Goal: Obtain resource: Download file/media

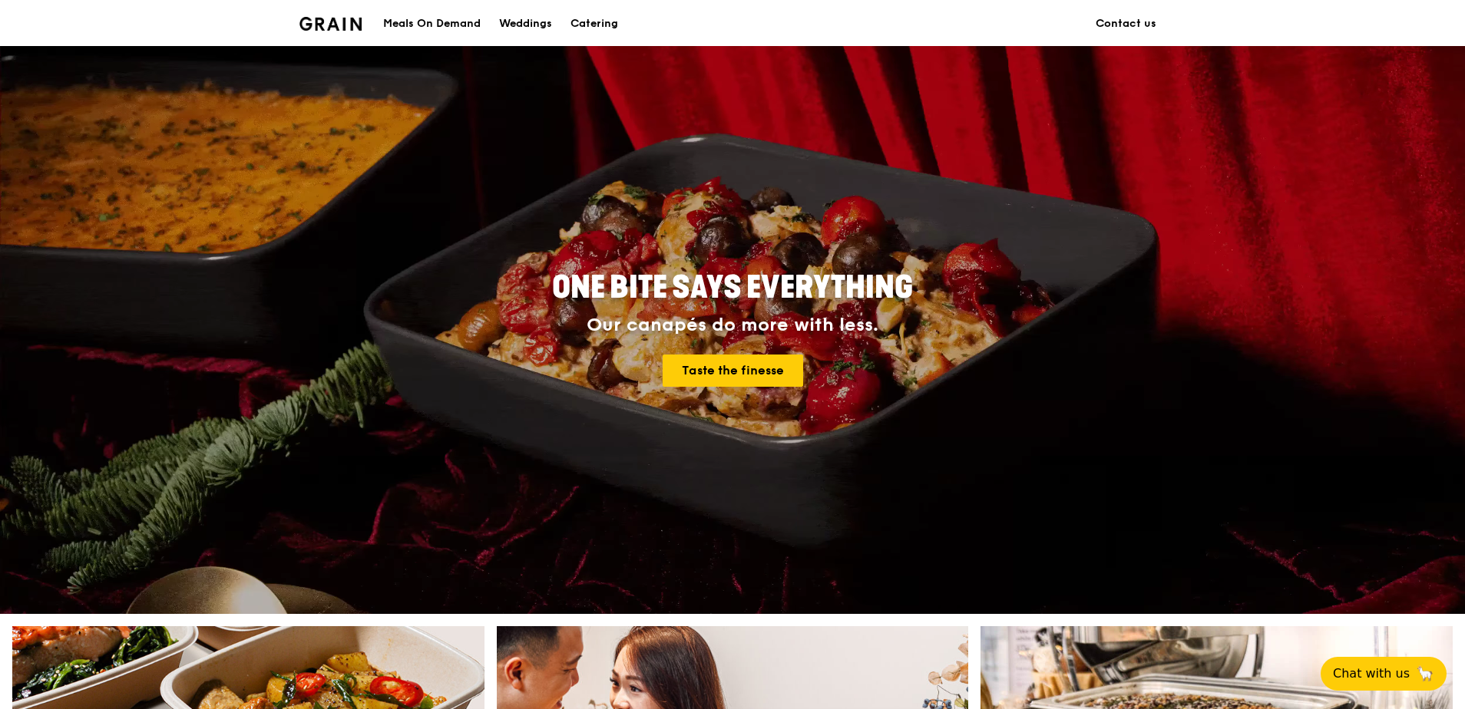
scroll to position [77, 0]
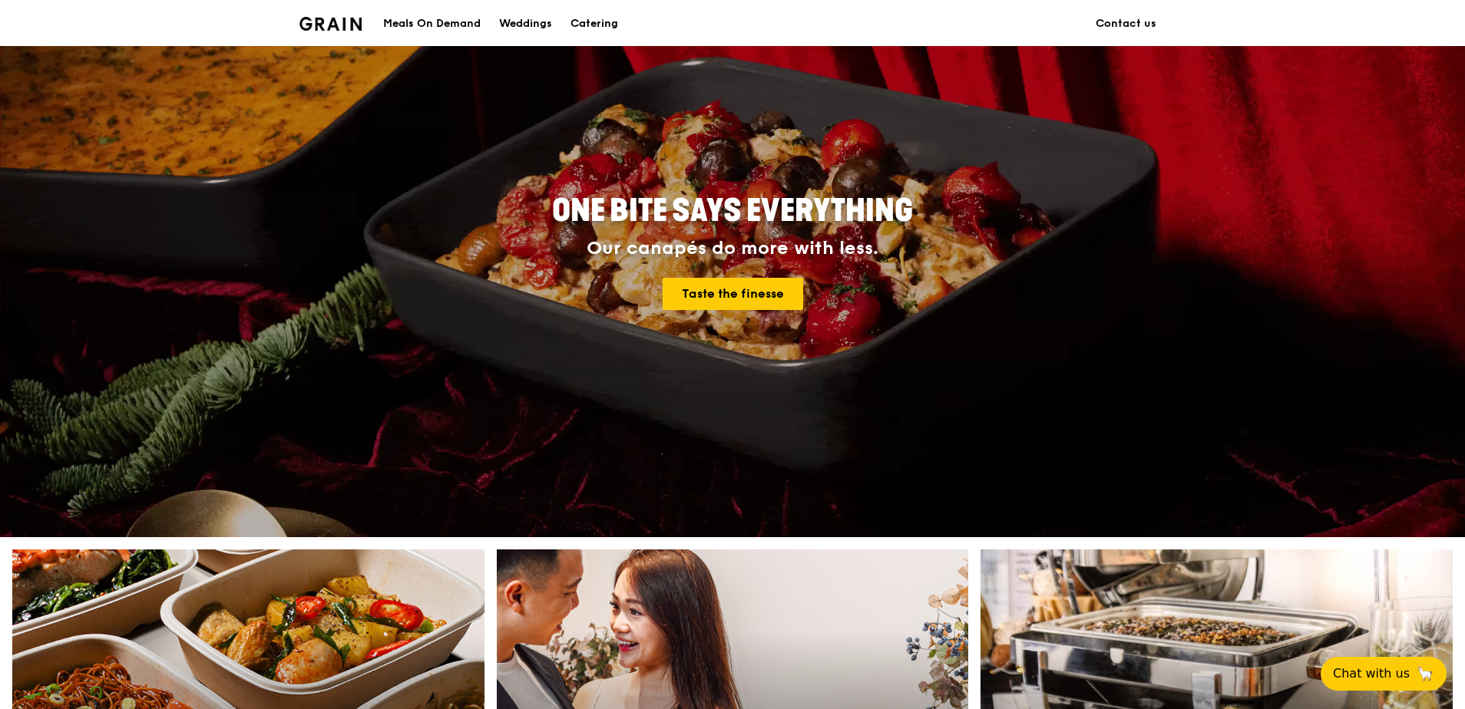
click at [427, 18] on div "Meals On Demand" at bounding box center [431, 24] width 97 height 46
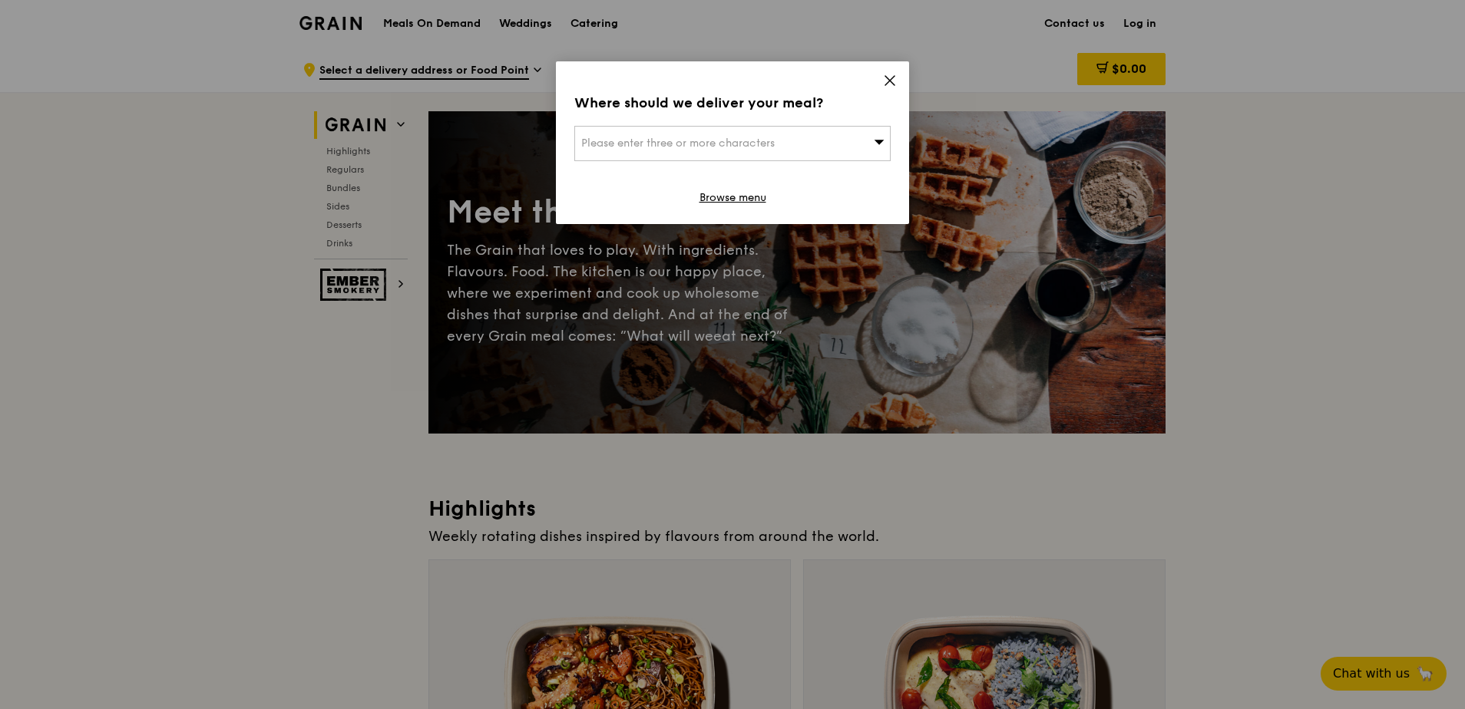
click at [887, 77] on icon at bounding box center [890, 81] width 14 height 14
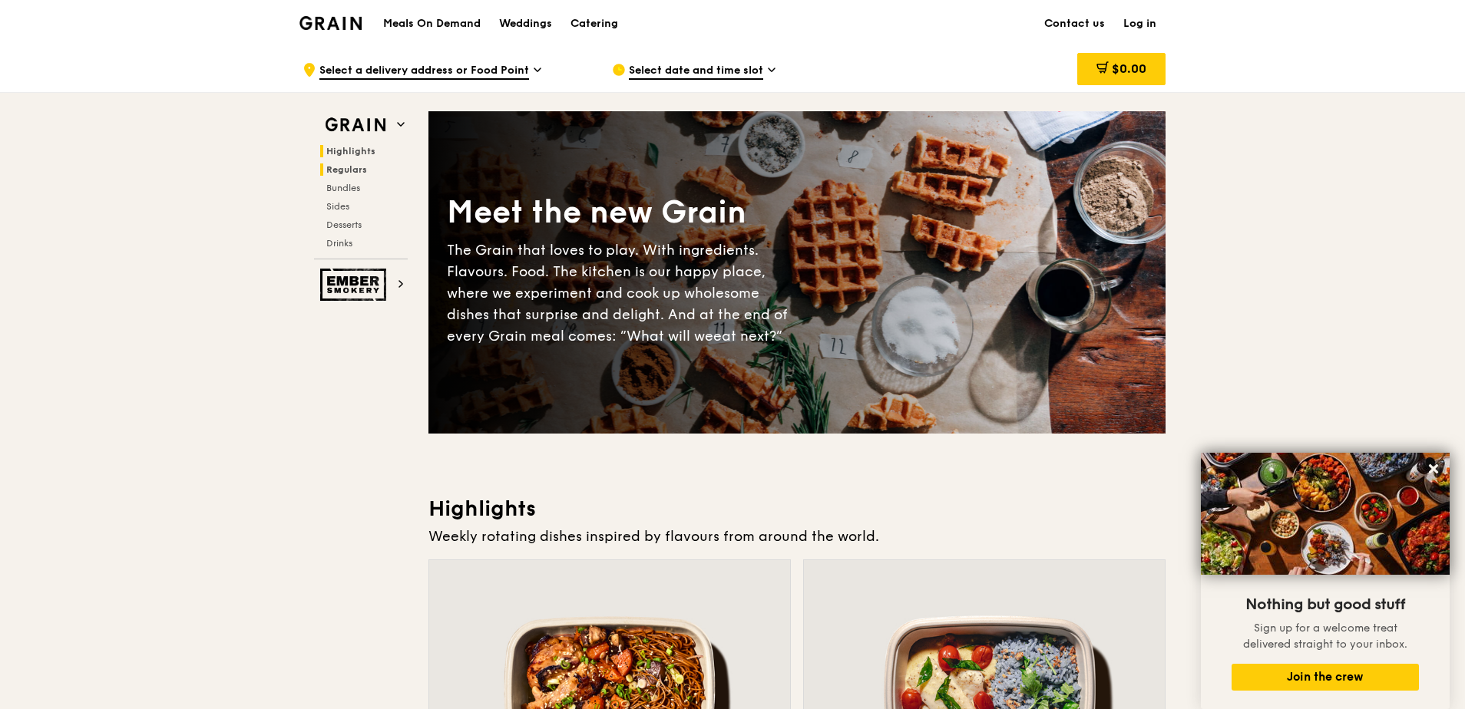
click at [360, 172] on span "Regulars" at bounding box center [346, 169] width 41 height 11
click at [593, 17] on div "Catering" at bounding box center [594, 24] width 48 height 46
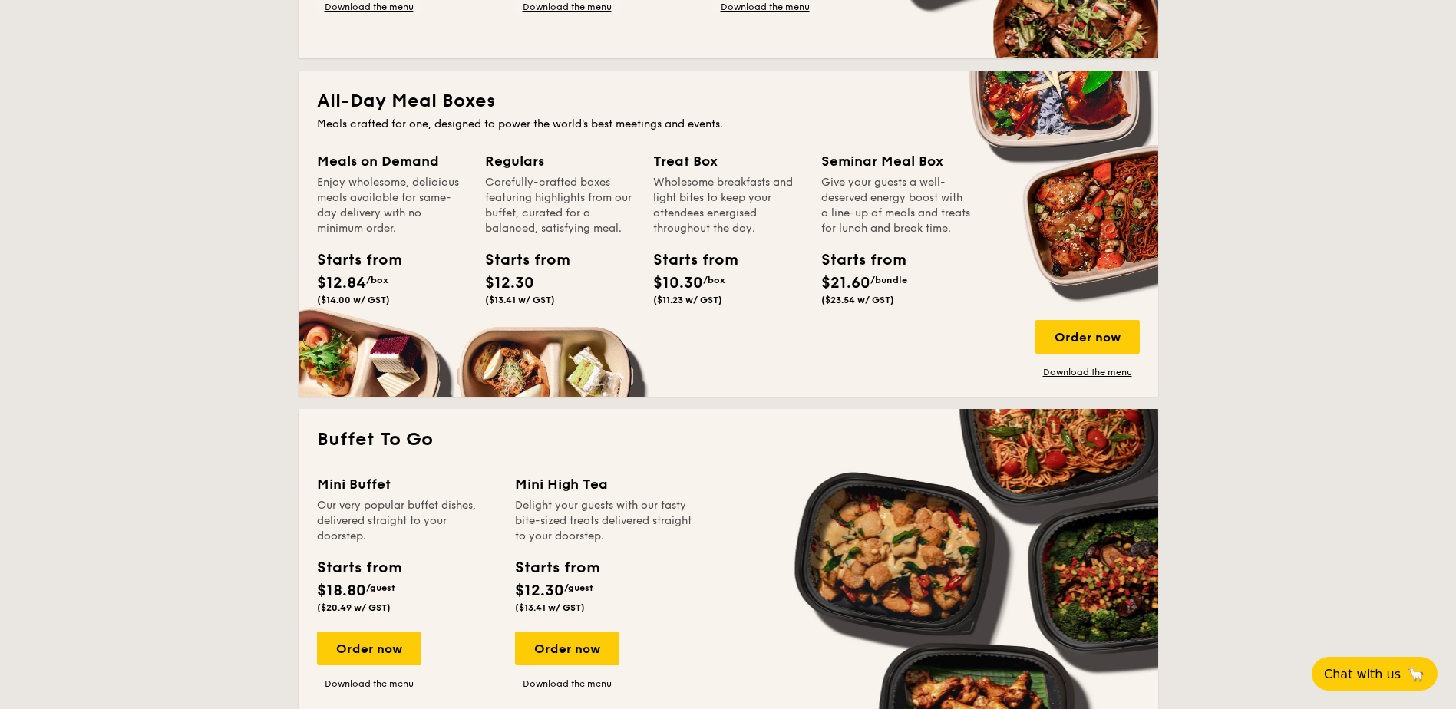
scroll to position [998, 0]
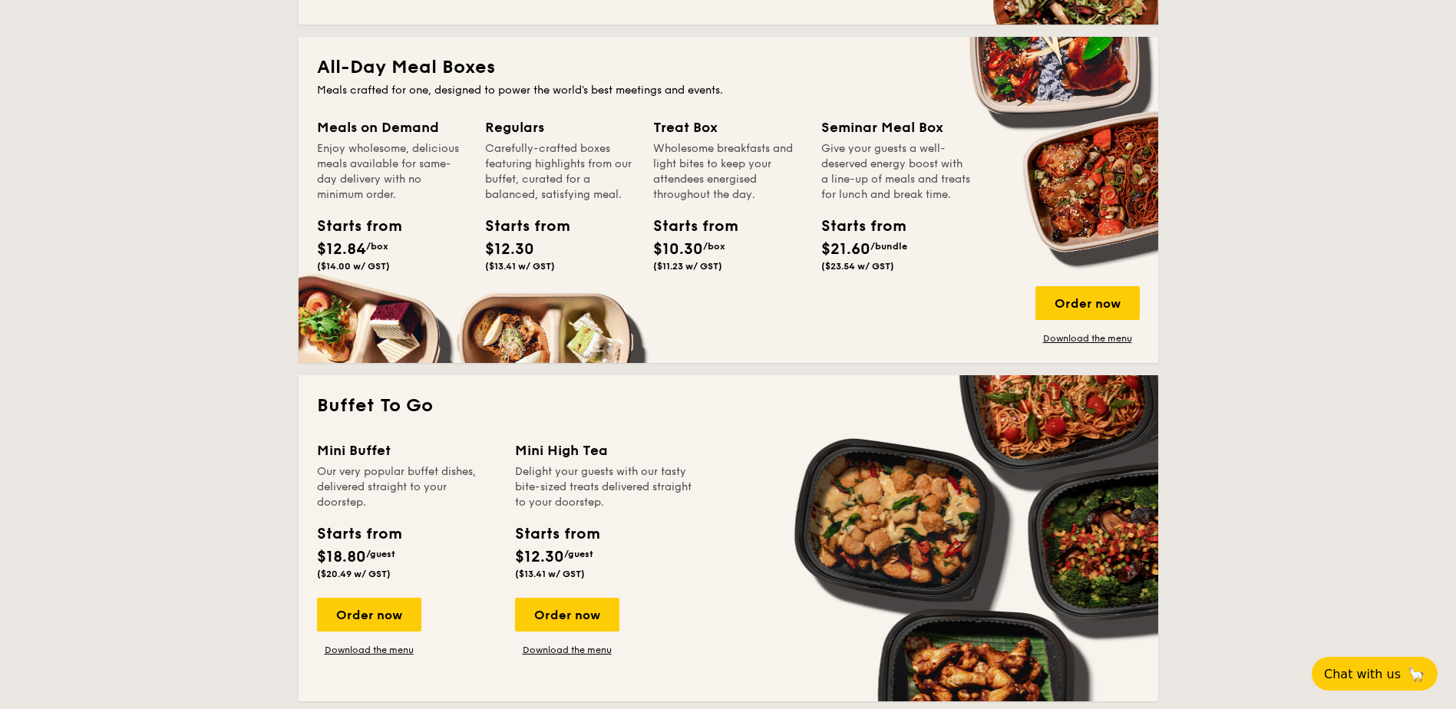
click at [416, 319] on div "Meals on Demand Enjoy wholesome, delicious meals available for same-day deliver…" at bounding box center [728, 231] width 823 height 228
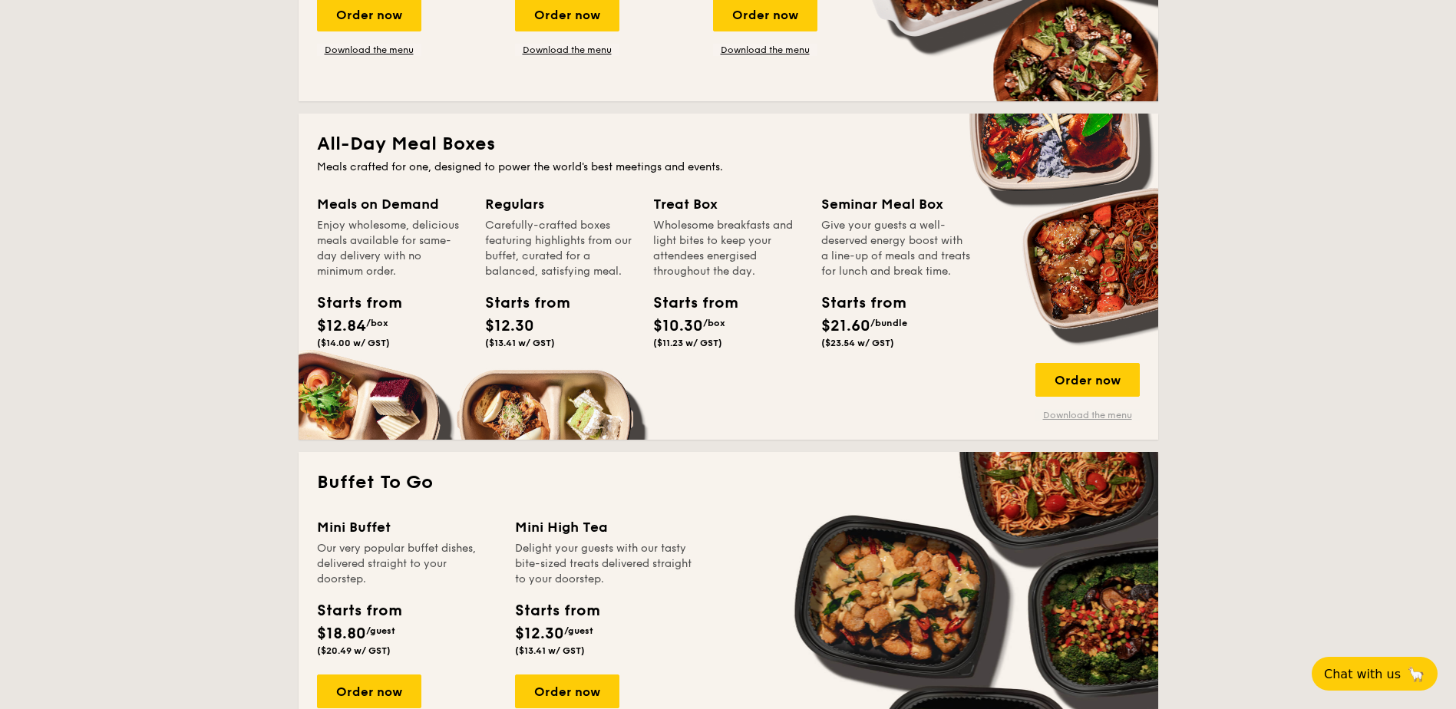
click at [1075, 415] on link "Download the menu" at bounding box center [1088, 415] width 104 height 12
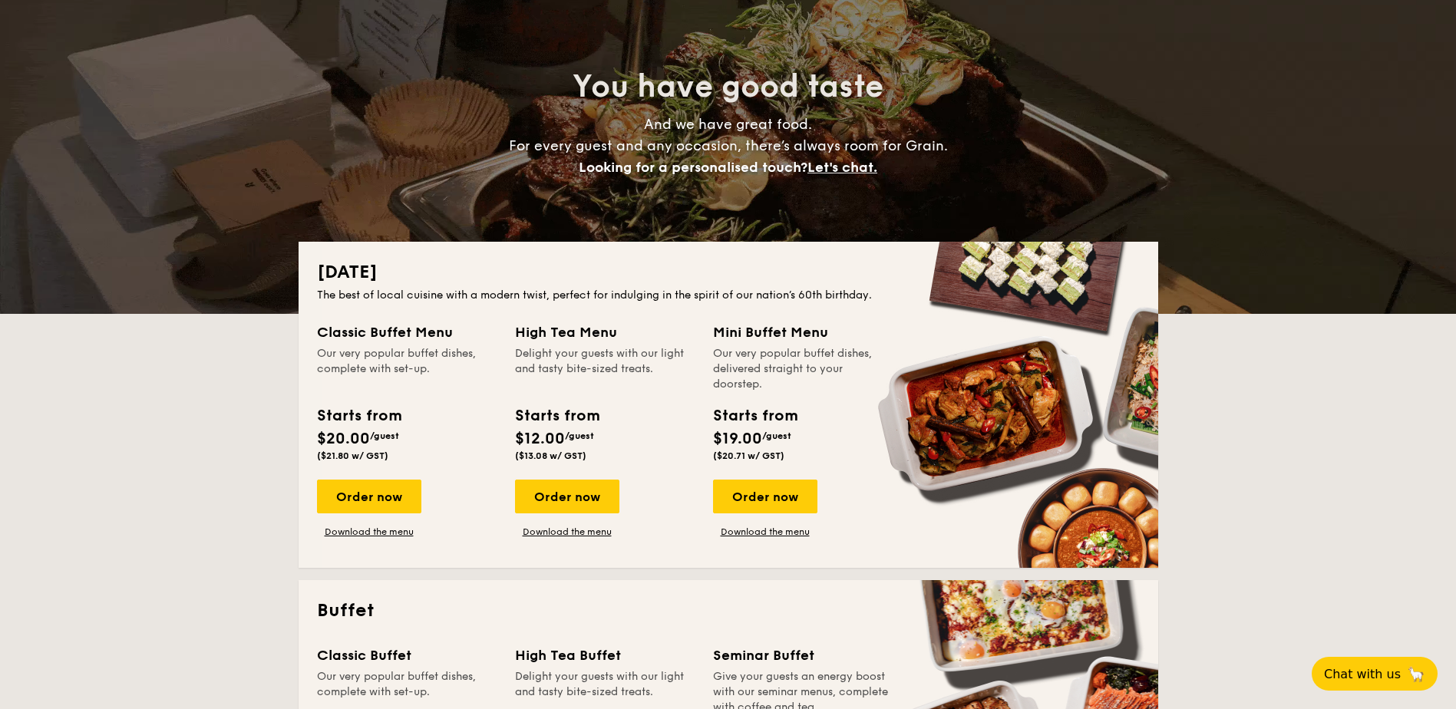
scroll to position [0, 0]
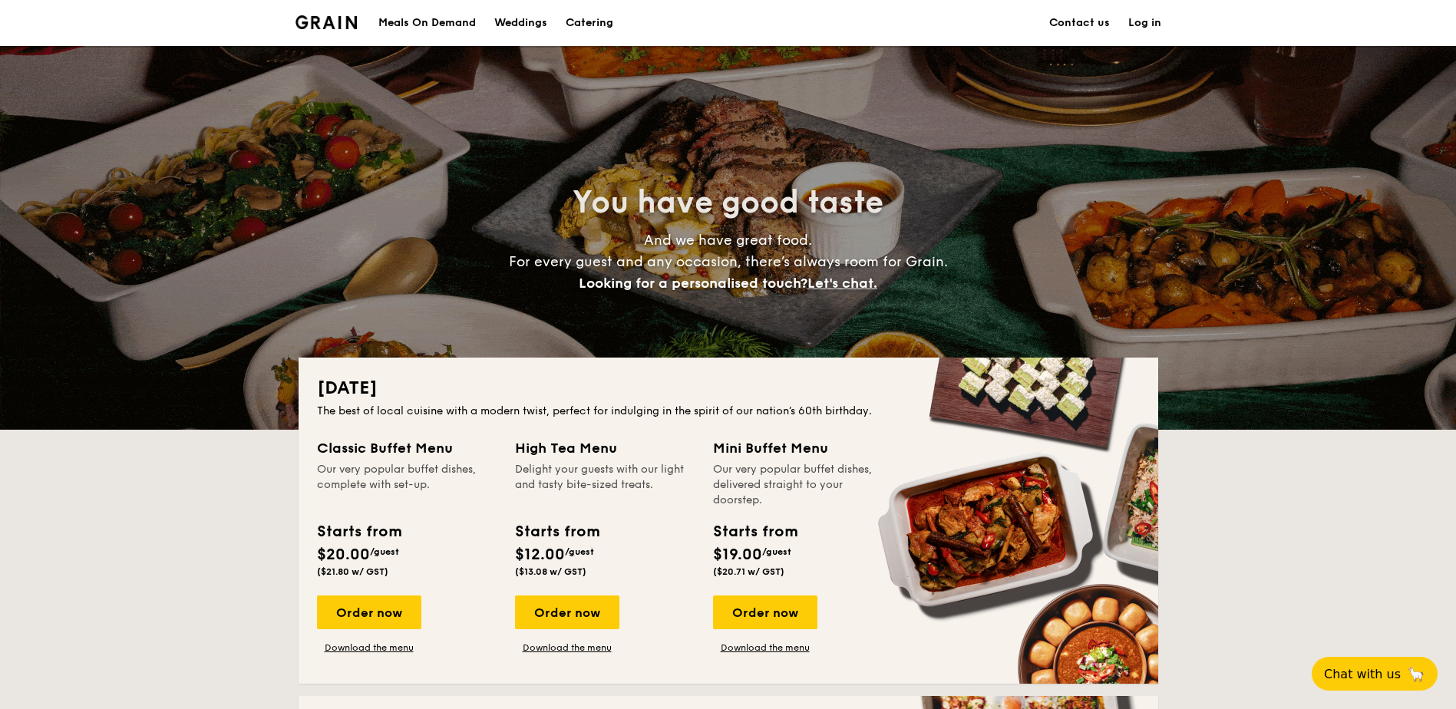
click at [581, 22] on h1 "Catering" at bounding box center [590, 23] width 48 height 46
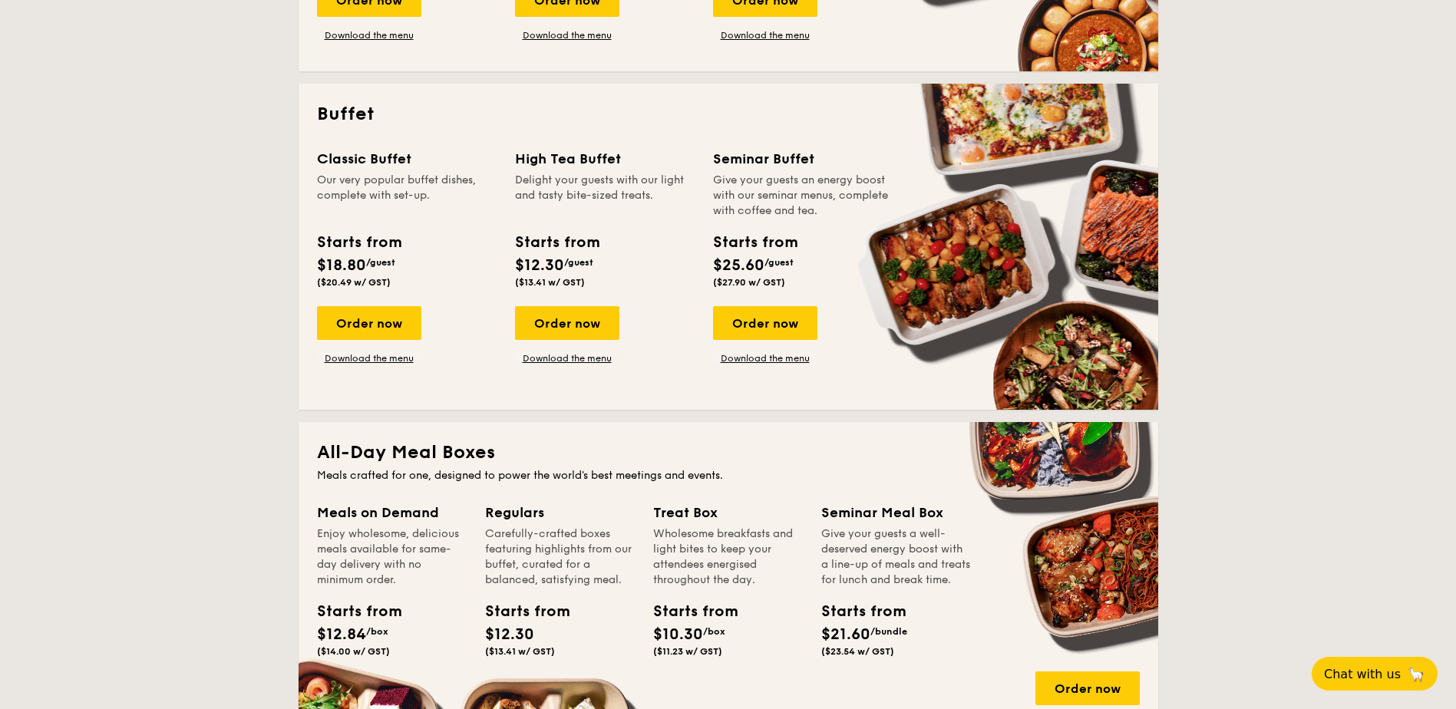
scroll to position [614, 0]
